Goal: Task Accomplishment & Management: Use online tool/utility

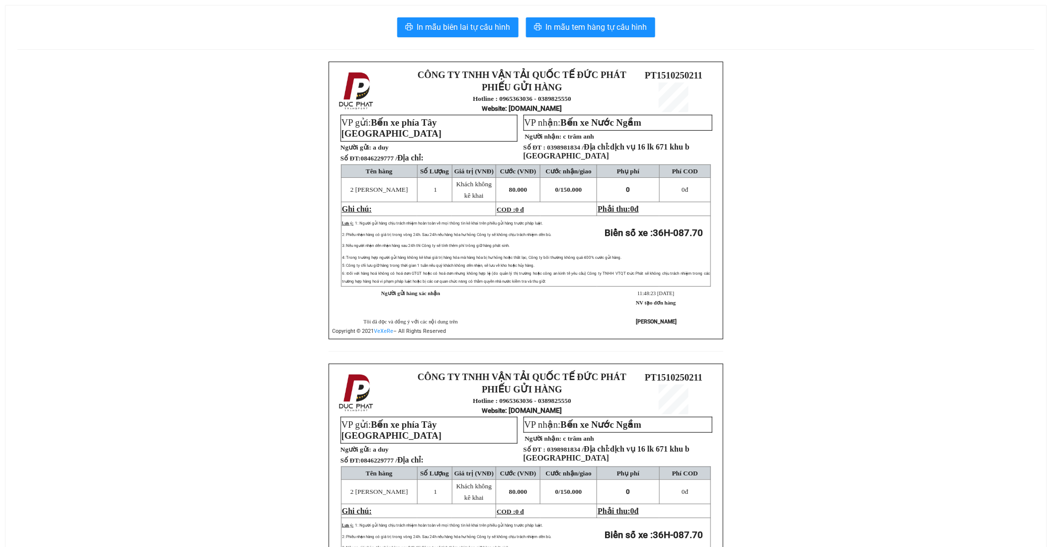
click at [635, 37] on div "In mẫu biên lai tự cấu hình In mẫu tem hàng tự cấu hình CÔNG TY TNHH VẬN TẢI QU…" at bounding box center [525, 341] width 1041 height 673
click at [639, 13] on div "In mẫu biên lai tự cấu hình In mẫu tem hàng tự cấu hình CÔNG TY TNHH VẬN TẢI QU…" at bounding box center [525, 341] width 1041 height 673
click at [639, 25] on span "In mẫu tem hàng tự cấu hình" at bounding box center [596, 27] width 101 height 12
click at [610, 30] on span "In mẫu tem hàng tự cấu hình" at bounding box center [596, 27] width 101 height 12
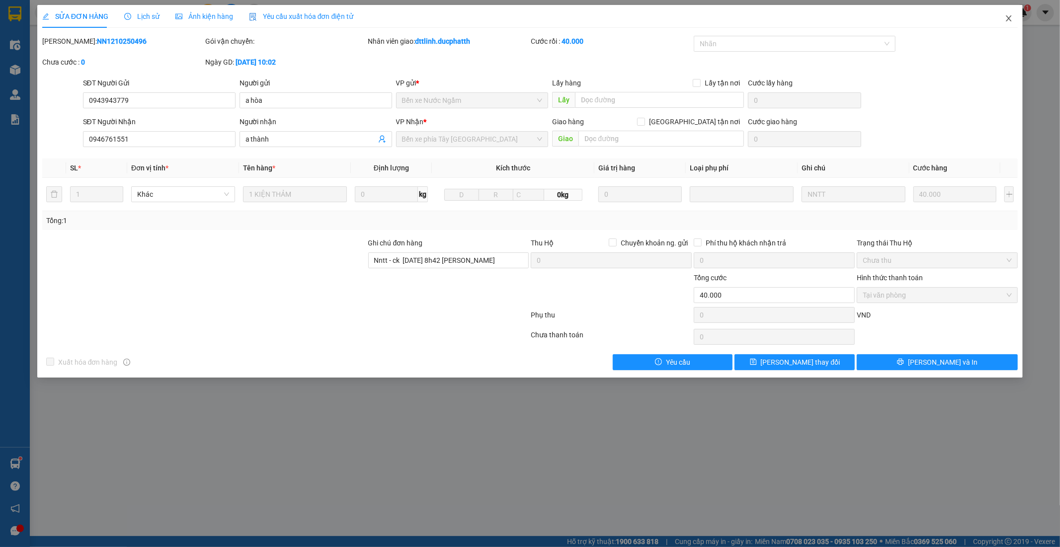
click at [1010, 17] on icon "close" at bounding box center [1009, 18] width 8 height 8
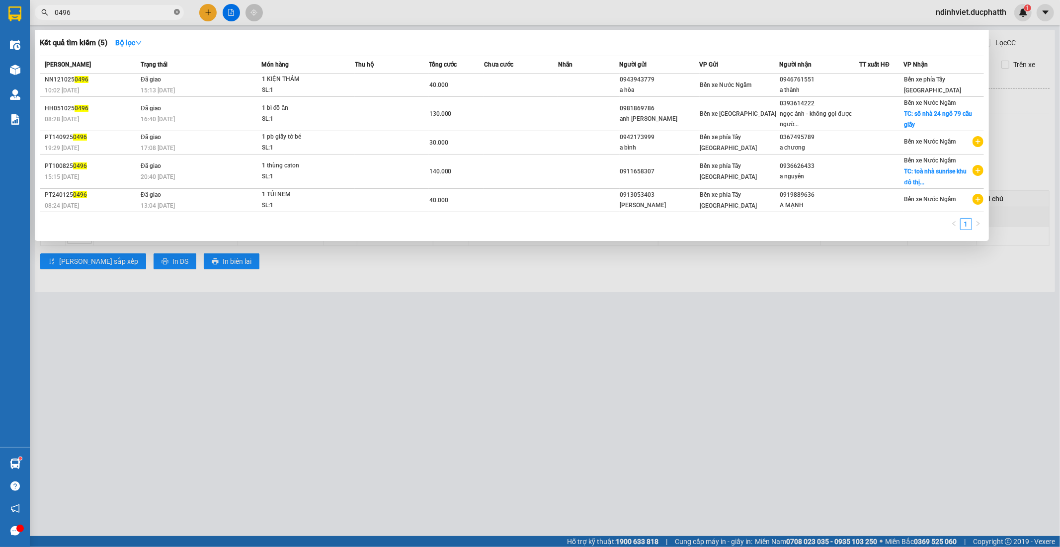
click at [179, 10] on icon "close-circle" at bounding box center [177, 12] width 6 height 6
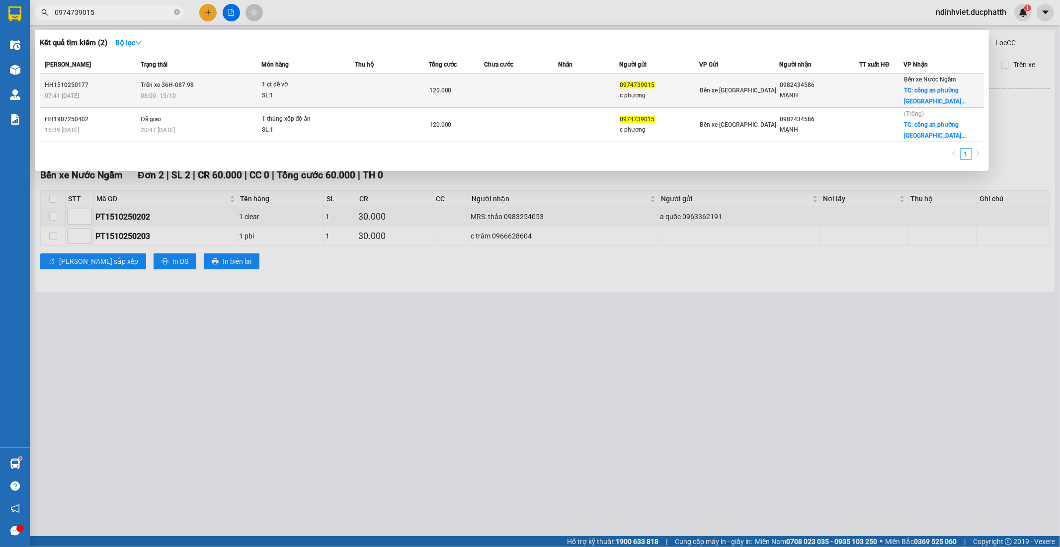
type input "0974739015"
click at [212, 74] on td "Trên xe 36H-087.98 08:00 - 15/10" at bounding box center [199, 91] width 123 height 34
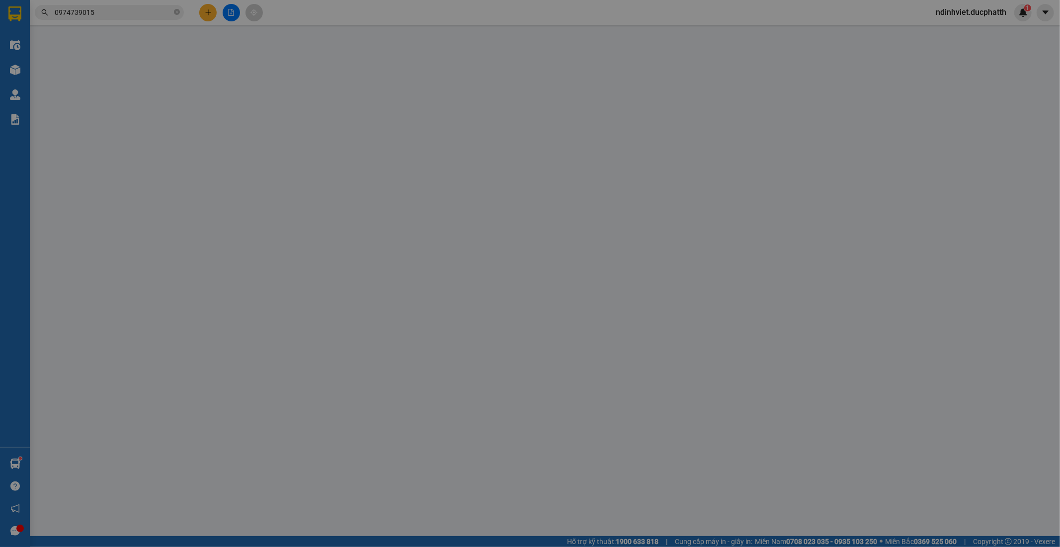
type input "0974739015"
type input "c phương"
type input "0982434586"
type input "MẠNH"
checkbox input "true"
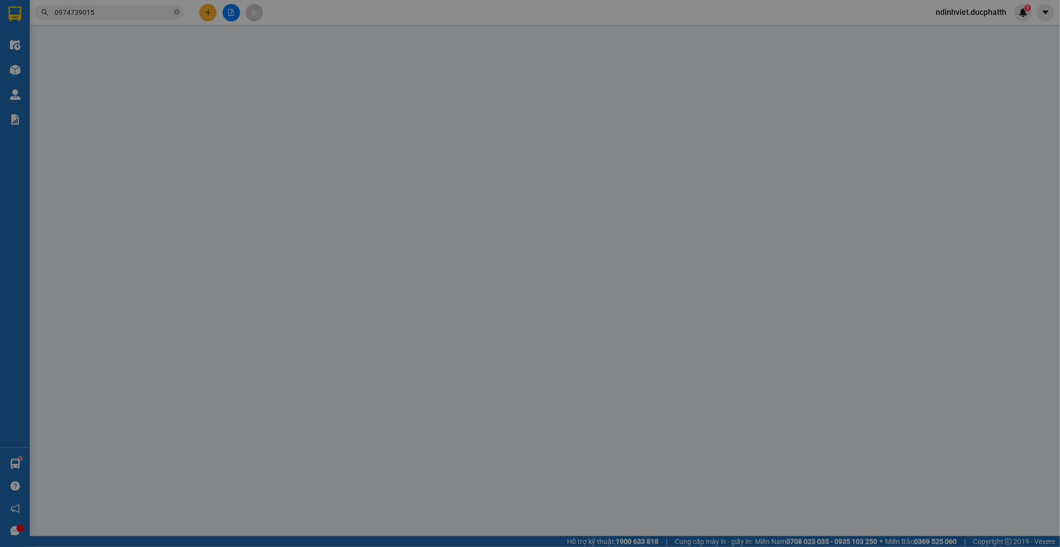
type input "công an phường kiến hưng hà đông"
type input "0"
type input "120.000"
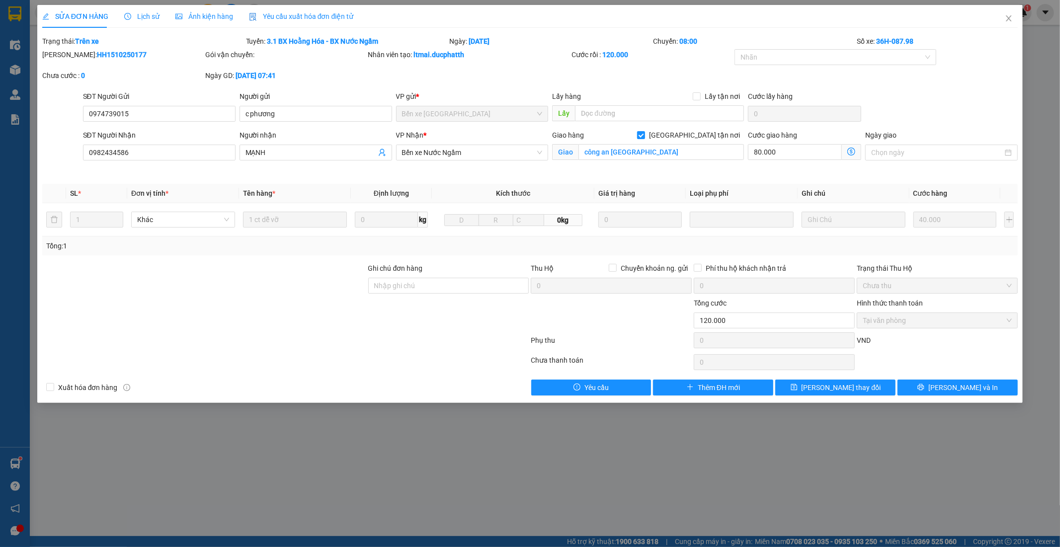
click at [138, 8] on div "Lịch sử" at bounding box center [141, 16] width 35 height 23
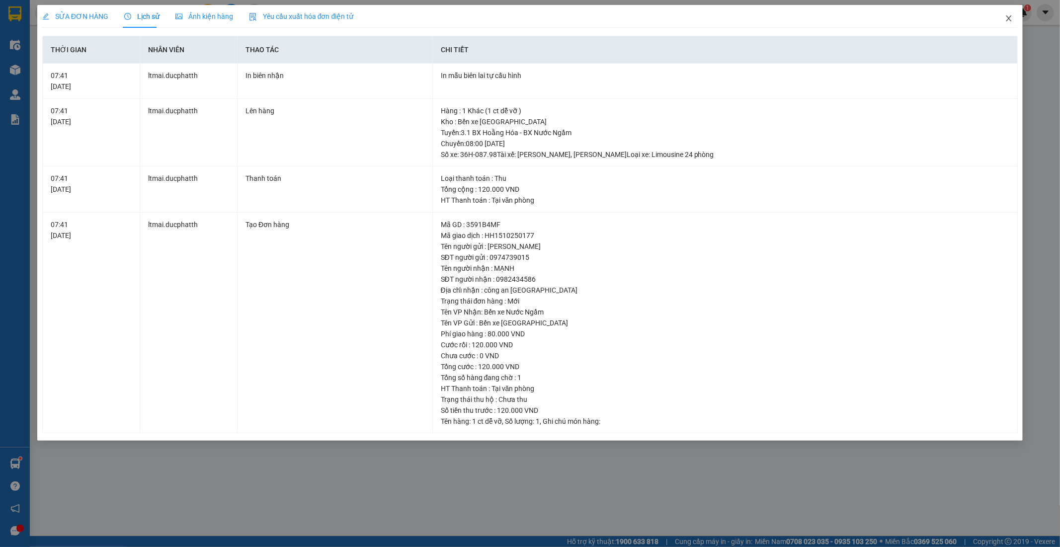
click at [1011, 17] on icon "close" at bounding box center [1009, 18] width 5 height 6
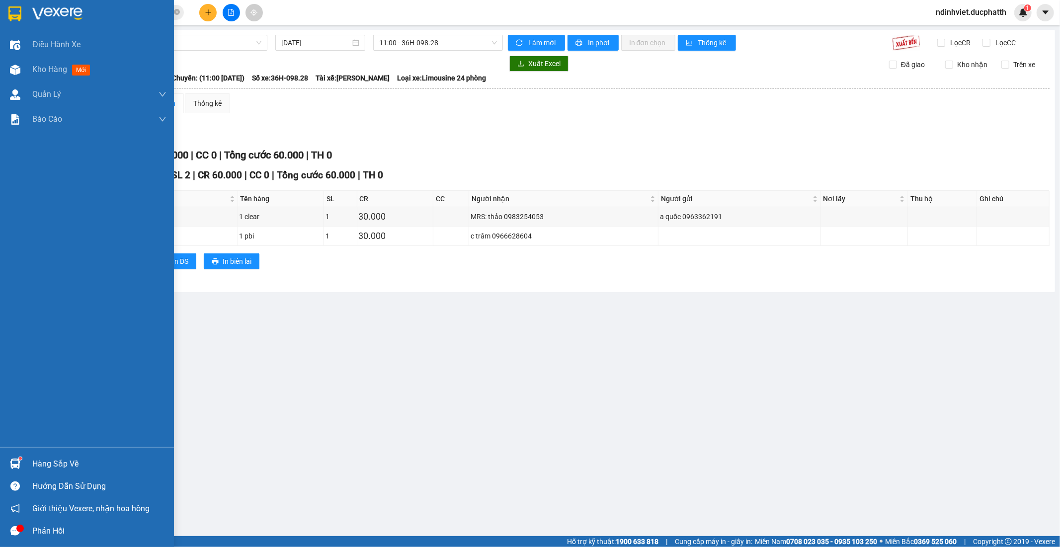
click at [16, 464] on img at bounding box center [15, 464] width 10 height 10
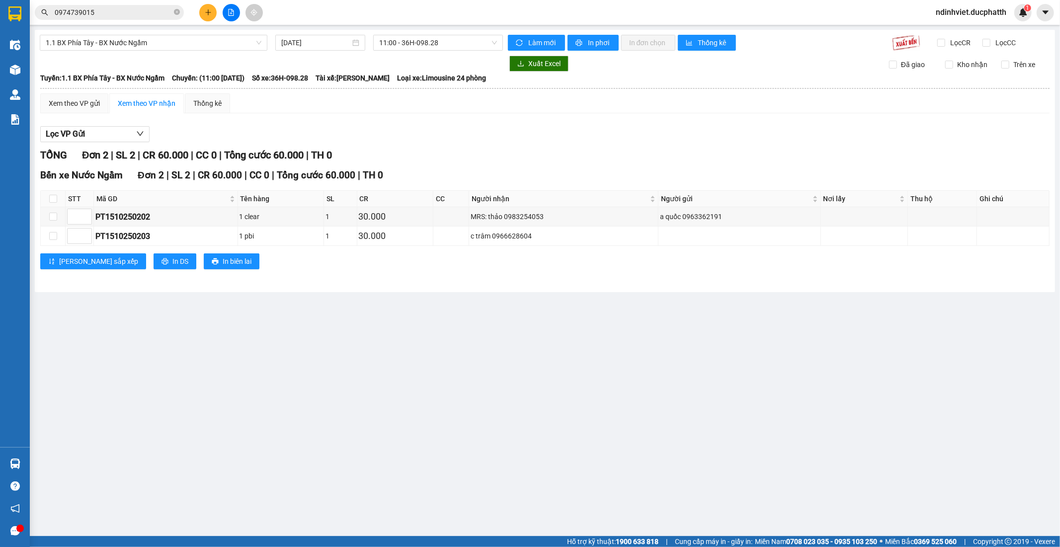
click at [393, 270] on section "Kết quả tìm kiếm ( 2 ) Bộ lọc Mã ĐH Trạng thái Món hàng Thu hộ Tổng cước Chưa c…" at bounding box center [530, 273] width 1060 height 547
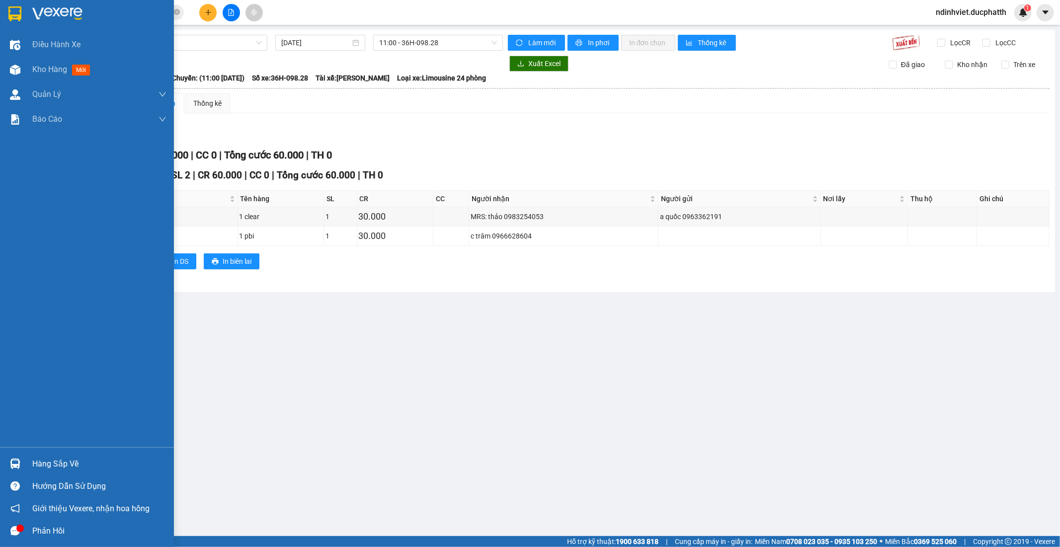
click at [67, 465] on div "Hàng sắp về" at bounding box center [99, 464] width 134 height 15
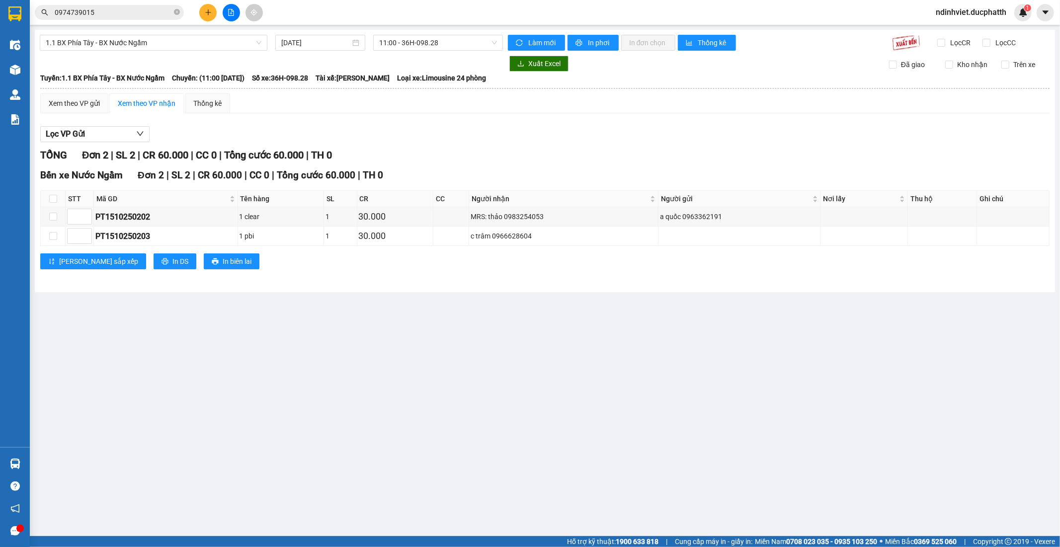
click at [511, 324] on section "Kết quả tìm kiếm ( 2 ) Bộ lọc Mã ĐH Trạng thái Món hàng Thu hộ Tổng cước Chưa c…" at bounding box center [530, 273] width 1060 height 547
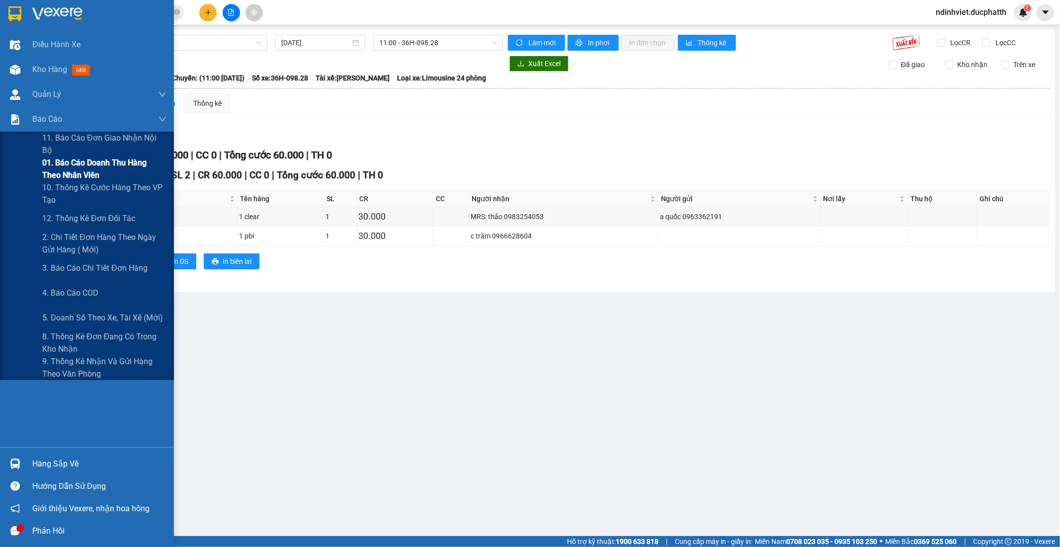
click at [69, 175] on span "01. Báo cáo doanh thu hàng theo nhân viên" at bounding box center [104, 169] width 124 height 25
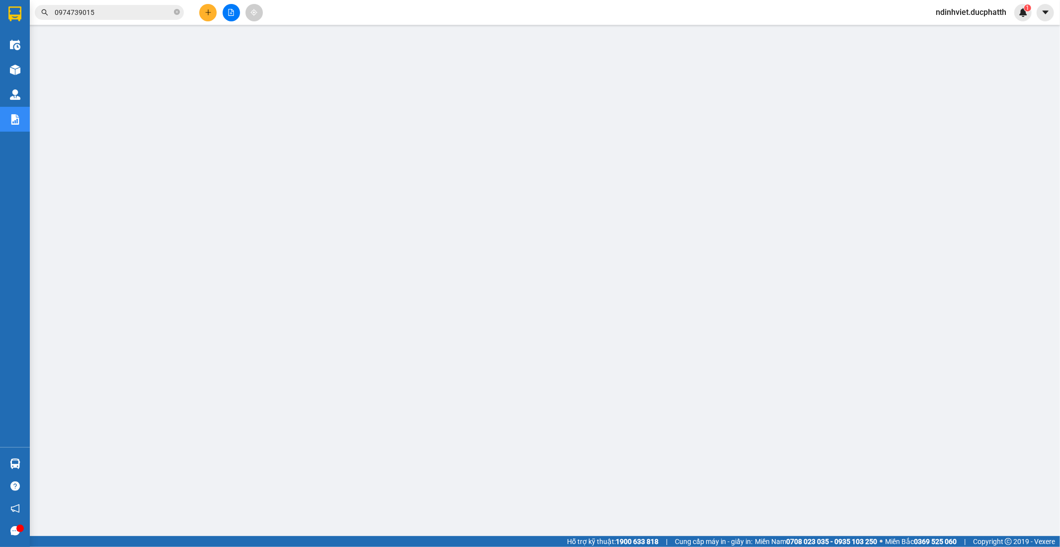
click at [205, 11] on icon "plus" at bounding box center [208, 12] width 7 height 7
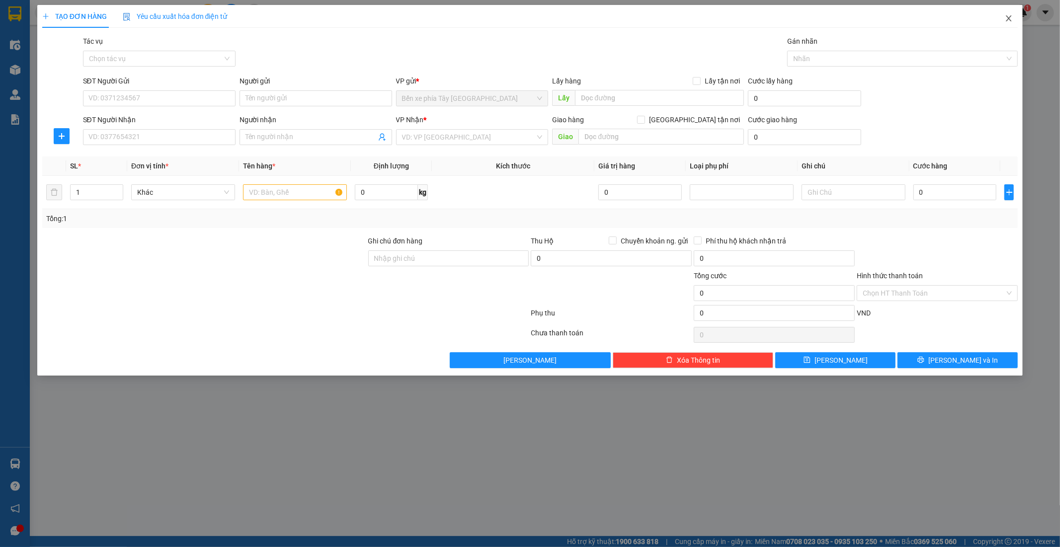
click at [1007, 16] on icon "close" at bounding box center [1009, 18] width 5 height 6
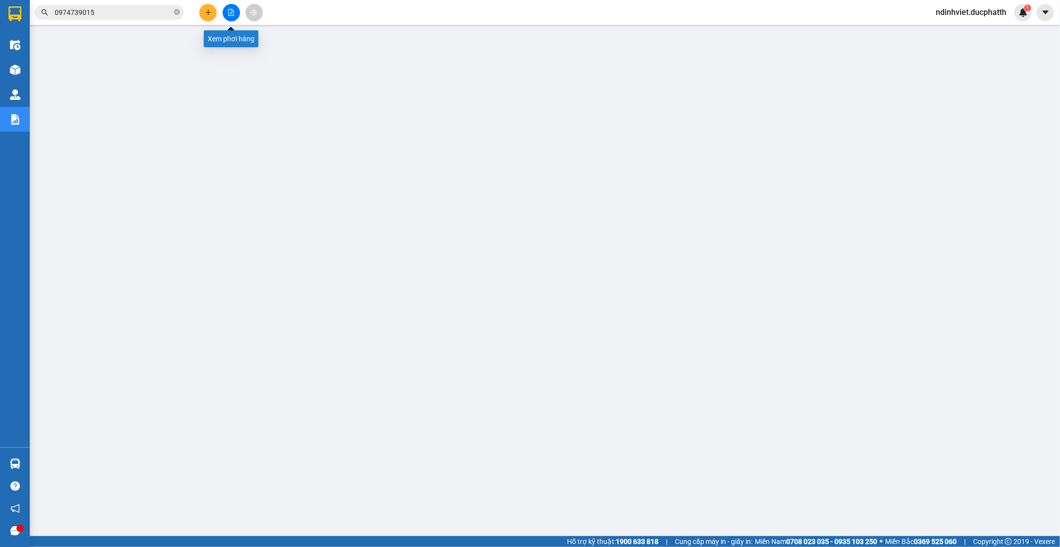
click at [232, 15] on icon "file-add" at bounding box center [231, 12] width 5 height 7
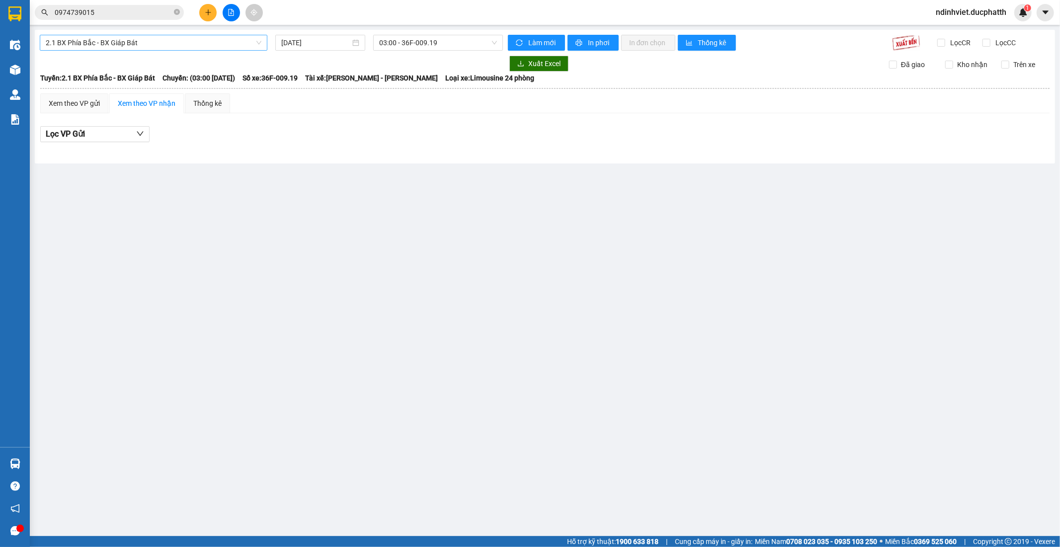
click at [250, 43] on span "2.1 BX Phía Bắc - BX Giáp Bát" at bounding box center [154, 42] width 216 height 15
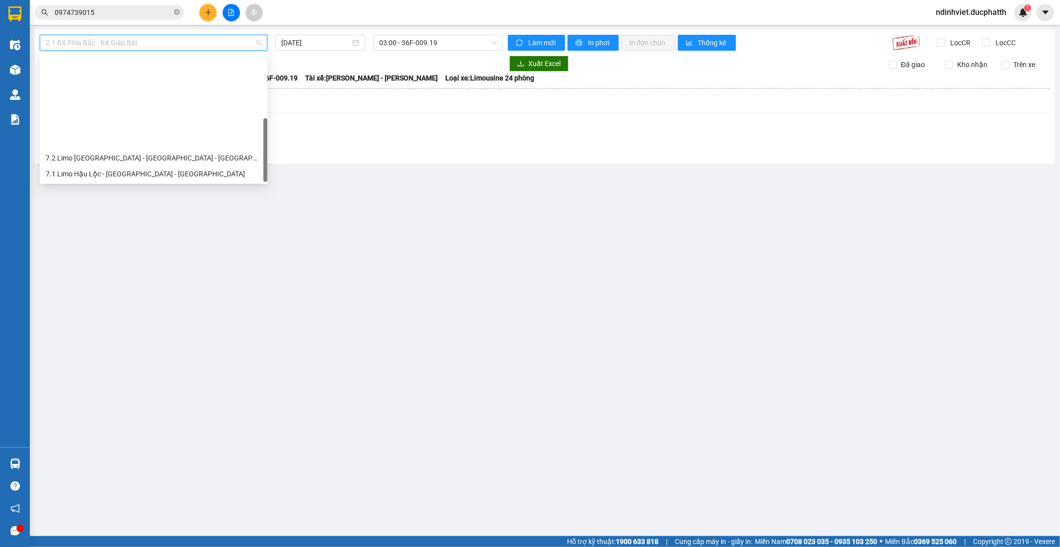
scroll to position [111, 0]
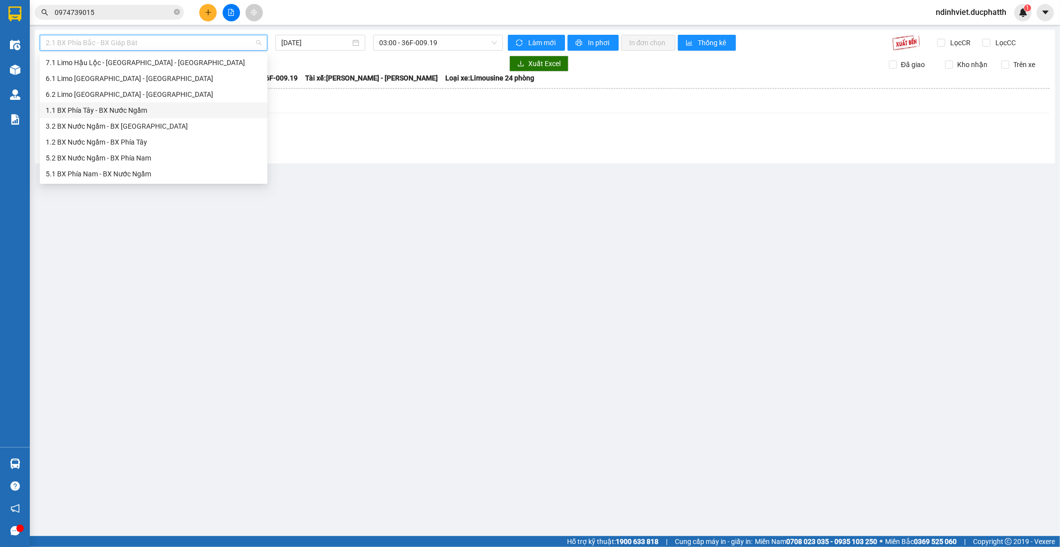
click at [123, 117] on div "1.1 BX Phía Tây - BX Nước Ngầm" at bounding box center [154, 110] width 228 height 16
type input "15/10/2025"
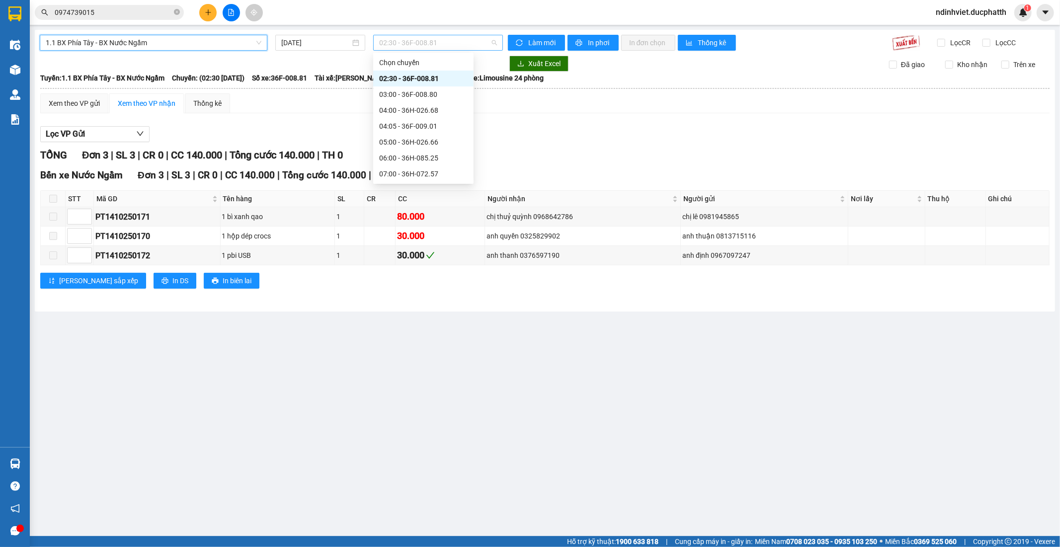
click at [475, 44] on span "02:30 - 36F-008.81" at bounding box center [437, 42] width 117 height 15
click at [436, 127] on div "13:00 - 36H-087.70" at bounding box center [423, 125] width 88 height 11
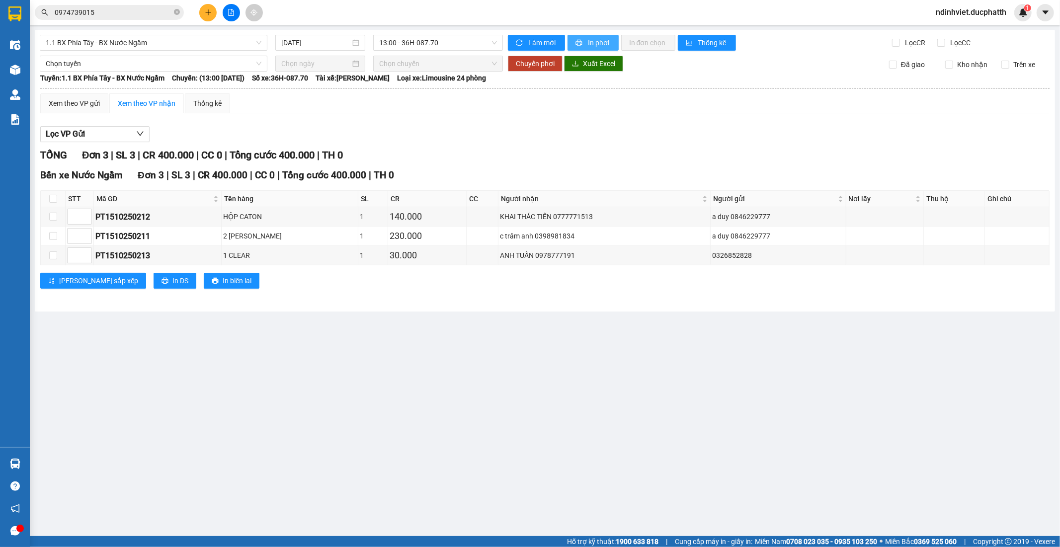
click at [605, 43] on span "In phơi" at bounding box center [599, 42] width 23 height 11
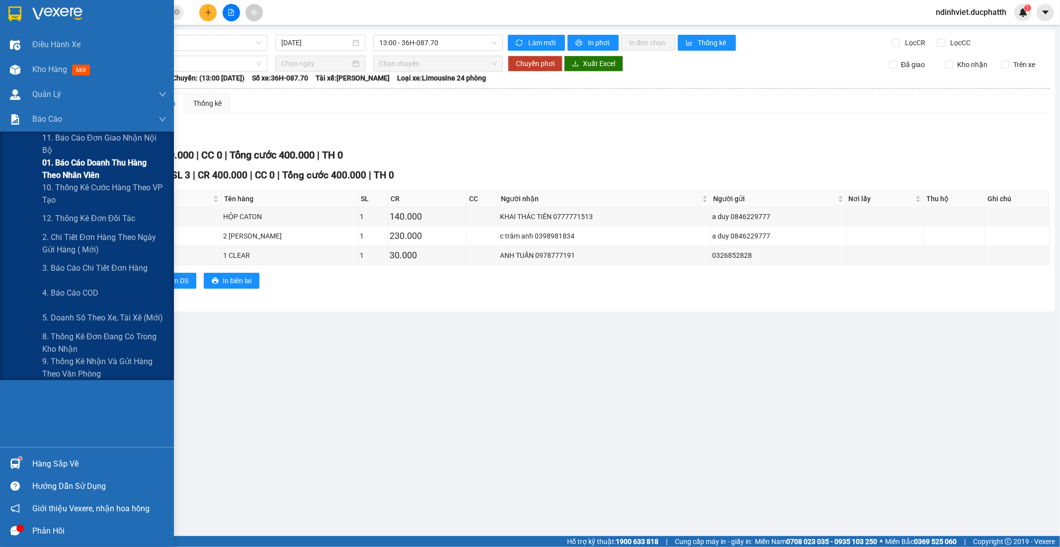
click at [67, 175] on span "01. Báo cáo doanh thu hàng theo nhân viên" at bounding box center [104, 169] width 124 height 25
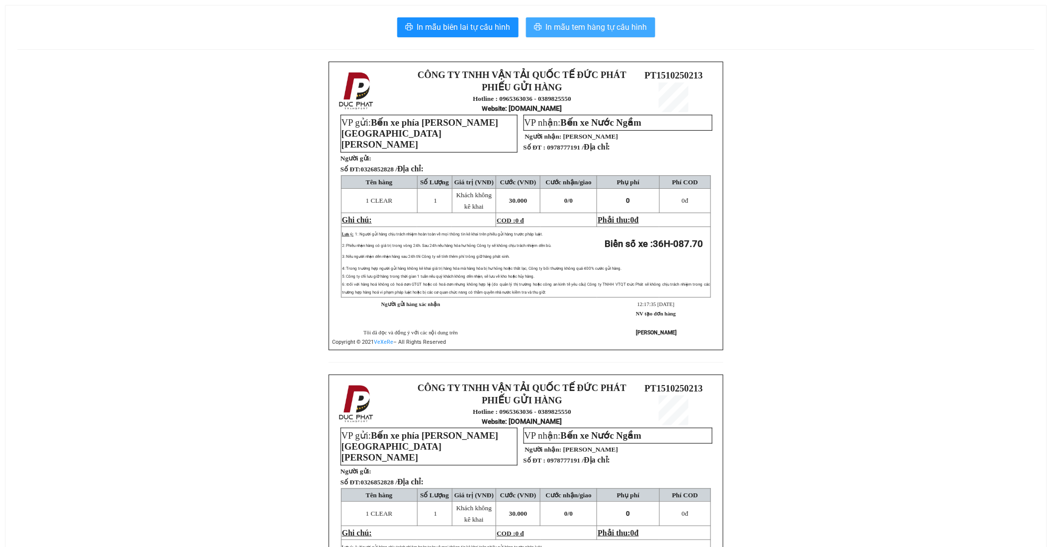
click at [628, 21] on span "In mẫu tem hàng tự cấu hình" at bounding box center [596, 27] width 101 height 12
